Goal: Navigation & Orientation: Find specific page/section

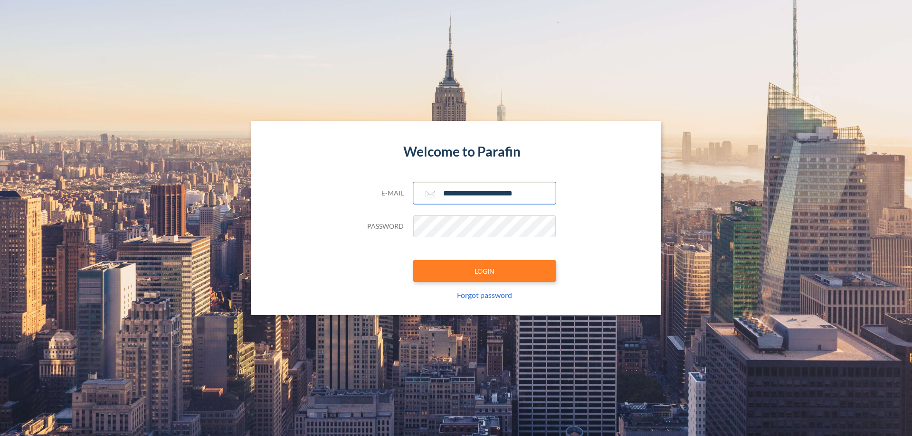
type input "**********"
click at [484, 271] on button "LOGIN" at bounding box center [484, 271] width 142 height 22
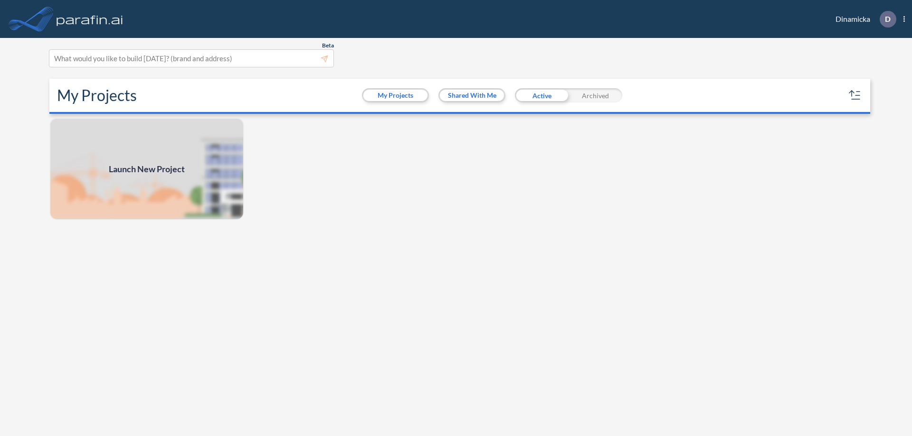
scroll to position [2, 0]
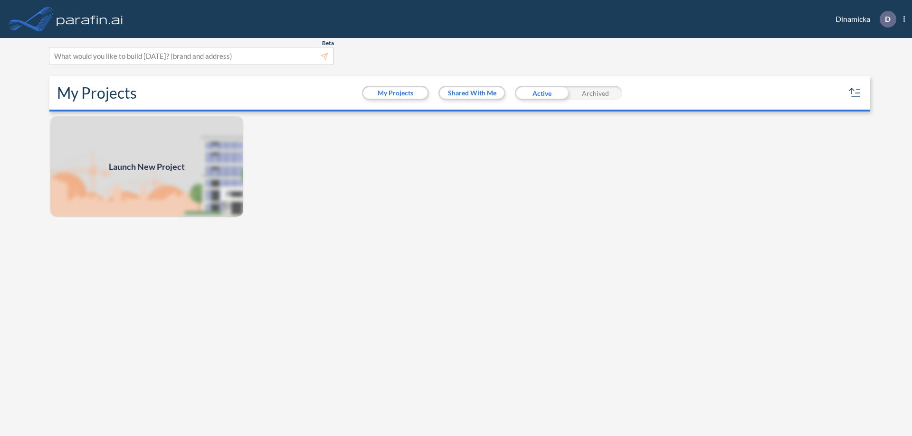
click at [595, 93] on div "Archived" at bounding box center [595, 93] width 54 height 14
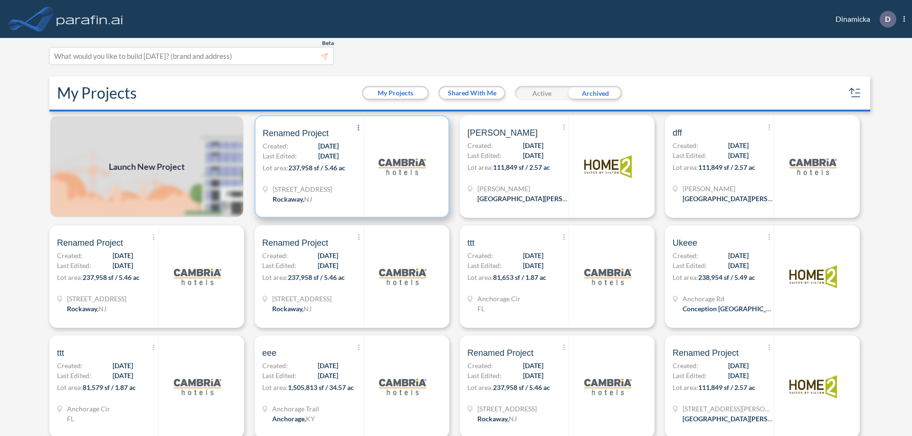
scroll to position [5, 0]
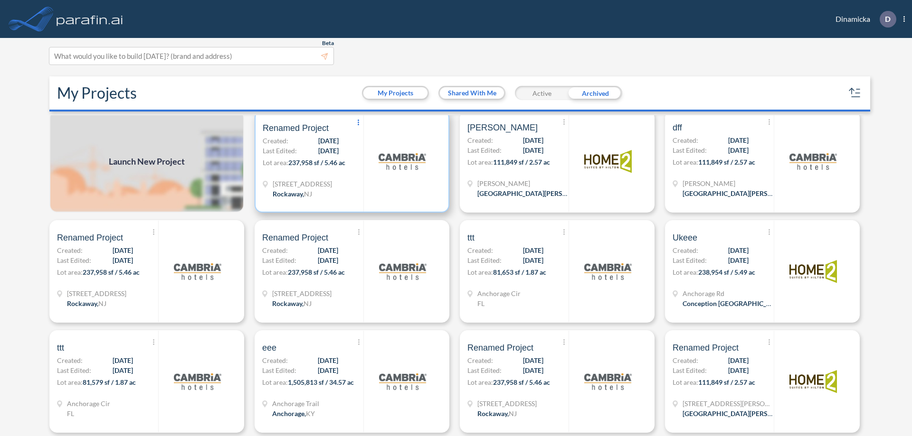
click at [358, 123] on icon at bounding box center [358, 123] width 1 height 6
